Goal: Find specific page/section: Find specific page/section

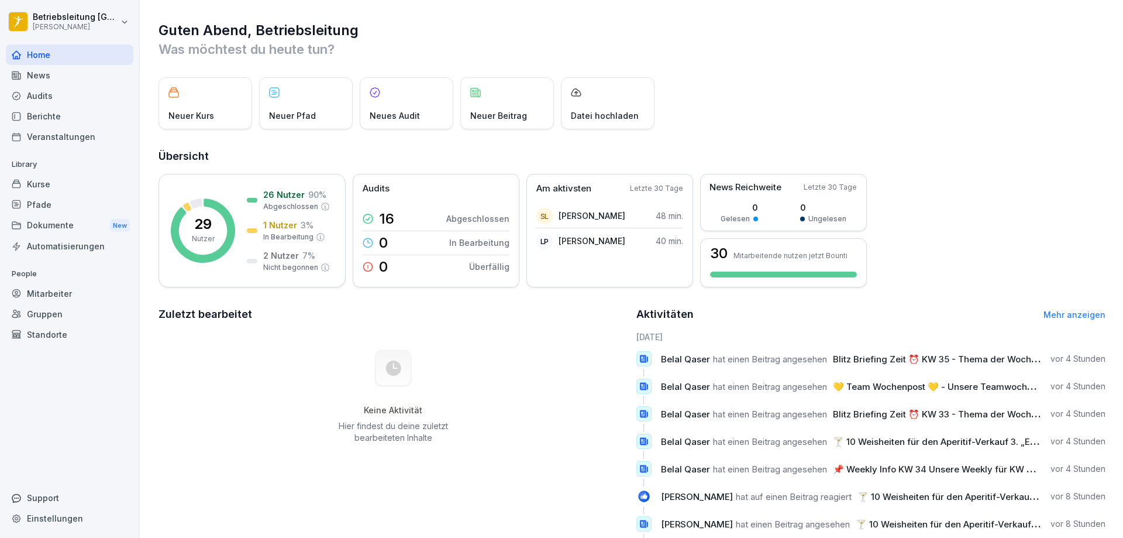
click at [32, 78] on div "News" at bounding box center [70, 75] width 128 height 20
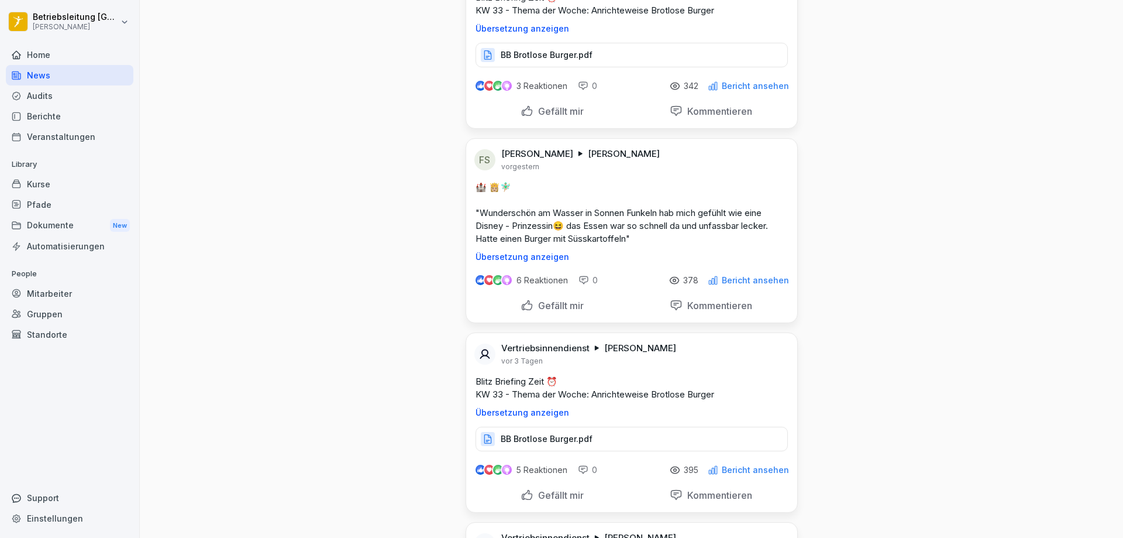
scroll to position [1287, 0]
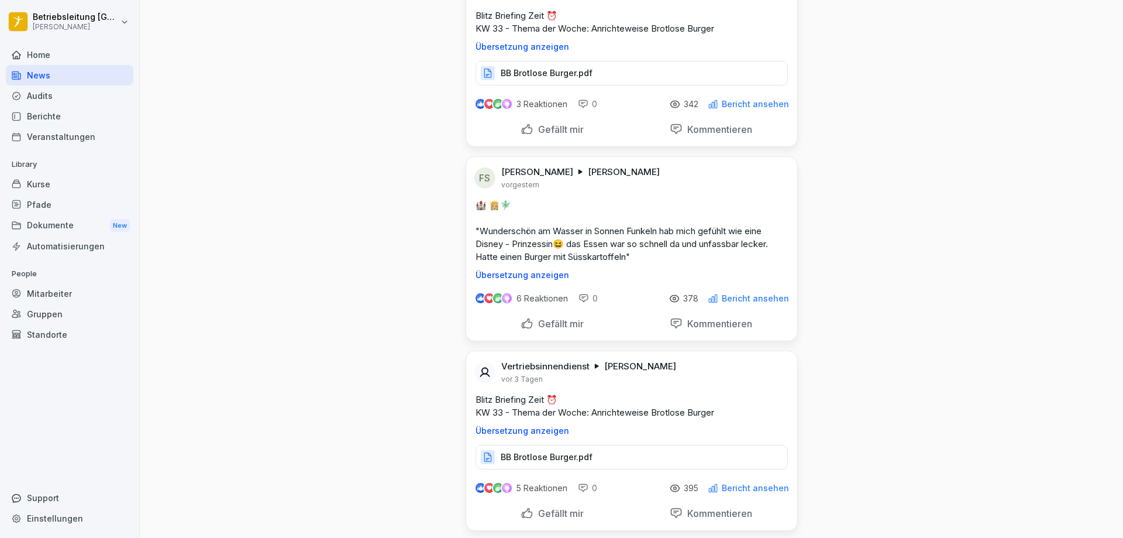
click at [56, 115] on div "Berichte" at bounding box center [70, 116] width 128 height 20
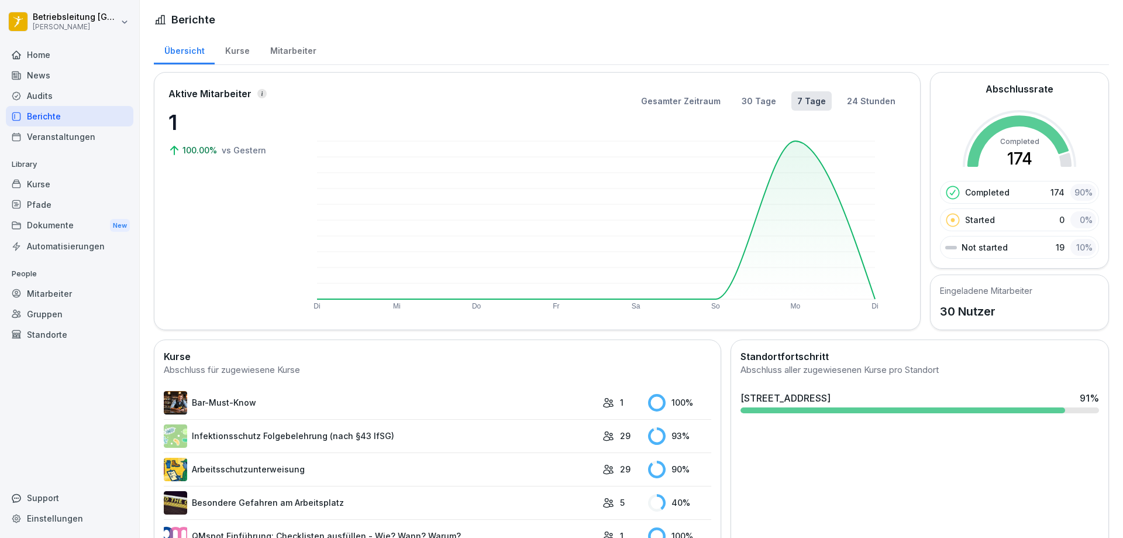
click at [293, 51] on div "Mitarbeiter" at bounding box center [293, 50] width 67 height 30
